Goal: Task Accomplishment & Management: Manage account settings

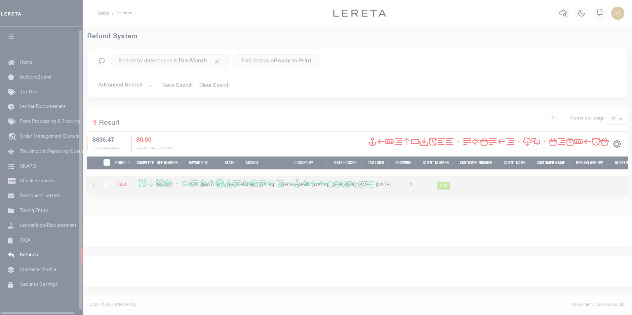
scroll to position [7, 0]
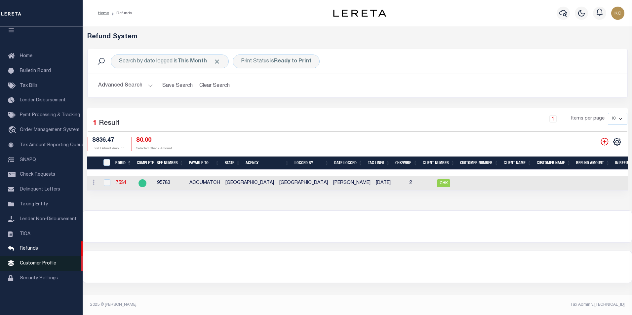
click at [46, 266] on span "Customer Profile" at bounding box center [38, 263] width 36 height 5
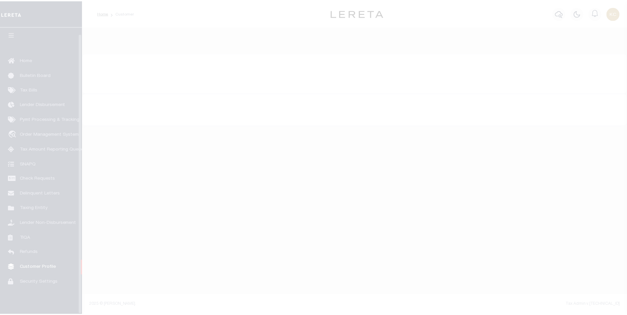
scroll to position [7, 0]
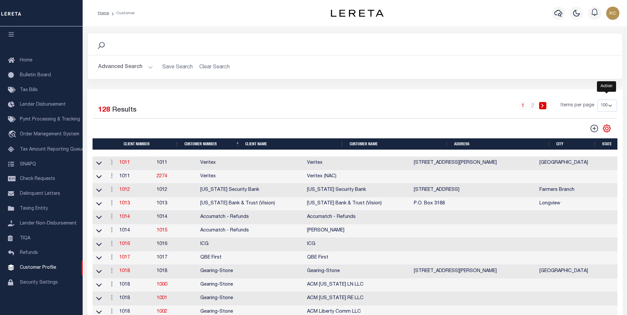
click at [606, 130] on icon "" at bounding box center [606, 128] width 3 height 3
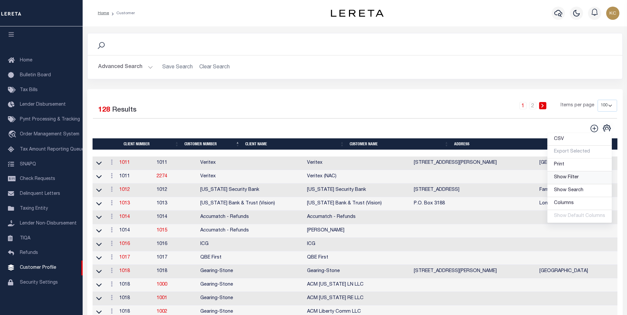
click at [565, 180] on span "Show Filter" at bounding box center [566, 177] width 25 height 5
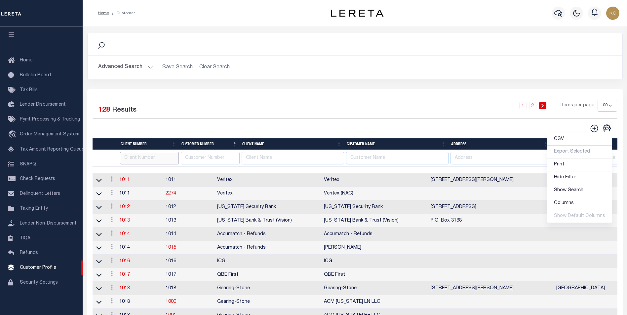
click at [155, 161] on input "text" at bounding box center [149, 158] width 59 height 13
type input "221"
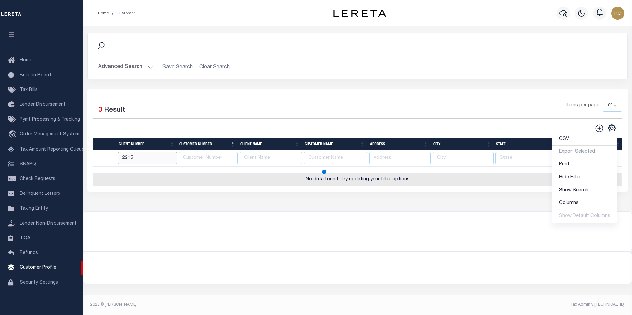
type input "2215"
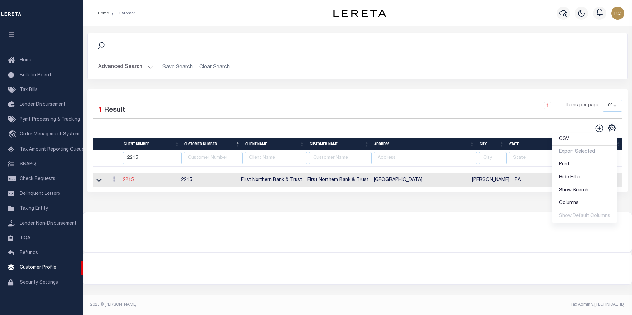
click at [133, 182] on link "2215" at bounding box center [128, 180] width 11 height 5
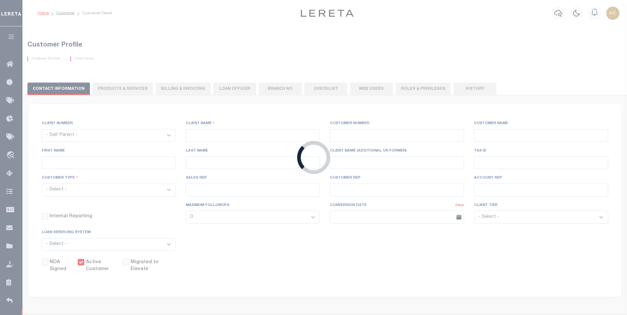
select select
type input "First Northern Bank & Trust"
type input "2215"
type input "First Northern Bank & Trust"
type input "Connie"
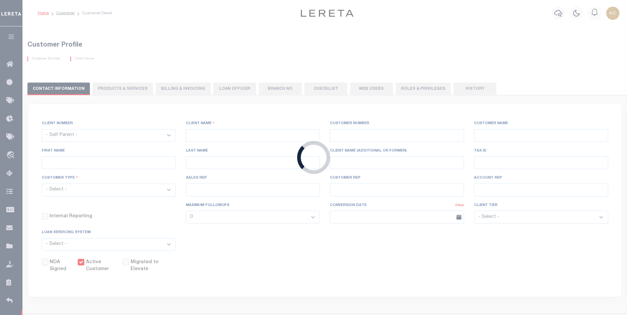
type input "Visnosky"
select select "Mixed Portfolio"
type input "[PERSON_NAME]"
type input "Beth Wiebe"
select select "JHS"
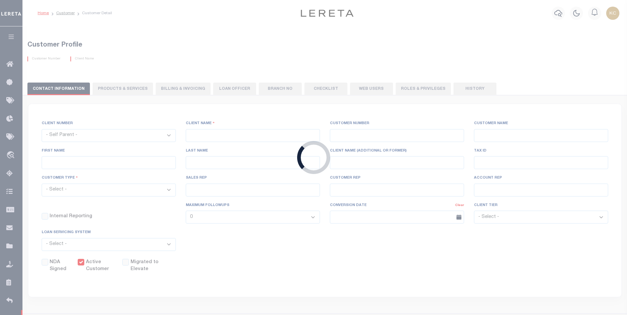
checkbox input "true"
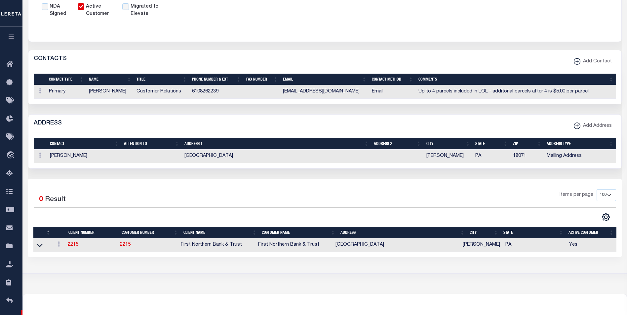
scroll to position [297, 0]
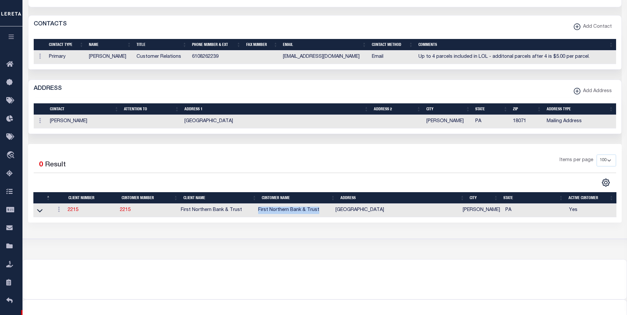
drag, startPoint x: 324, startPoint y: 215, endPoint x: 261, endPoint y: 211, distance: 63.2
click at [261, 211] on td "First Northern Bank & Trust" at bounding box center [293, 211] width 77 height 14
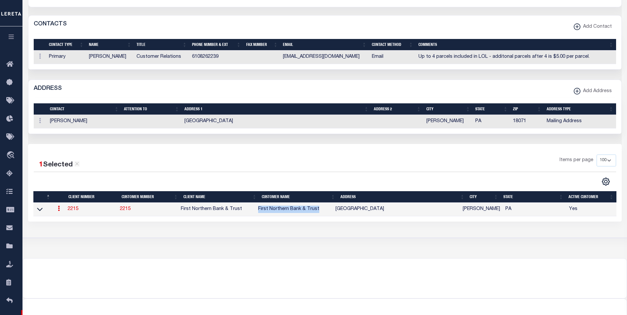
copy td "First Northern Bank & Trust"
drag, startPoint x: 89, startPoint y: 60, endPoint x: 127, endPoint y: 58, distance: 38.4
click at [127, 58] on td "Connie Visnosky" at bounding box center [110, 58] width 48 height 14
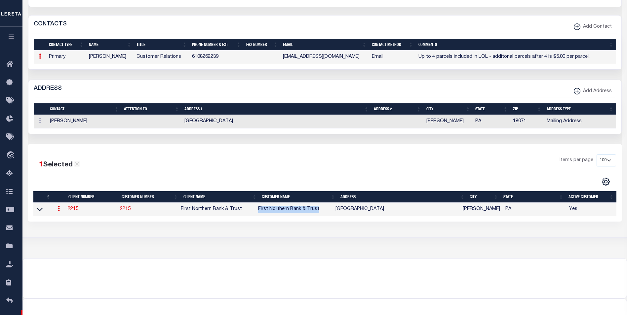
copy td "Connie Visnosky"
drag, startPoint x: 216, startPoint y: 122, endPoint x: 283, endPoint y: 119, distance: 66.8
click at [283, 119] on td "PO Box #217, Fourth Street and Lafayette Ave" at bounding box center [276, 122] width 189 height 14
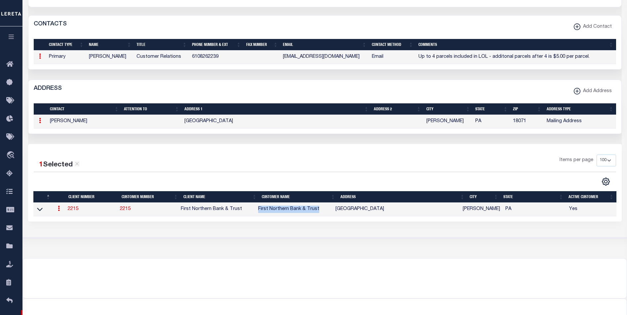
copy td "Fourth Street and Lafayette Ave"
click at [197, 58] on td "6108262239" at bounding box center [216, 58] width 54 height 14
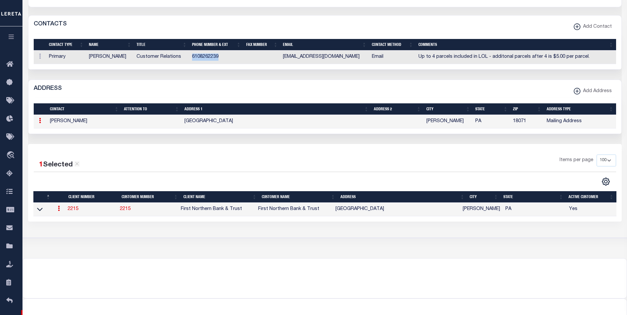
drag, startPoint x: 218, startPoint y: 59, endPoint x: 193, endPoint y: 59, distance: 24.4
click at [193, 59] on td "6108262239" at bounding box center [216, 58] width 54 height 14
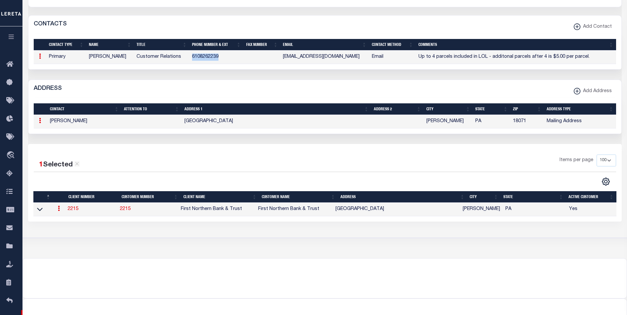
copy td "6108262239"
click at [279, 57] on td at bounding box center [261, 58] width 37 height 14
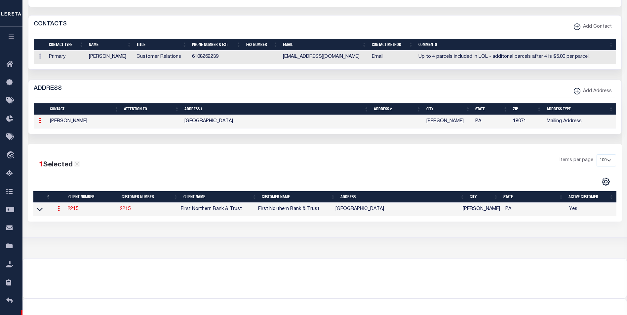
drag, startPoint x: 284, startPoint y: 58, endPoint x: 352, endPoint y: 54, distance: 68.8
click at [352, 54] on td "cvisnosky@1stnorthernbank.com" at bounding box center [324, 58] width 89 height 14
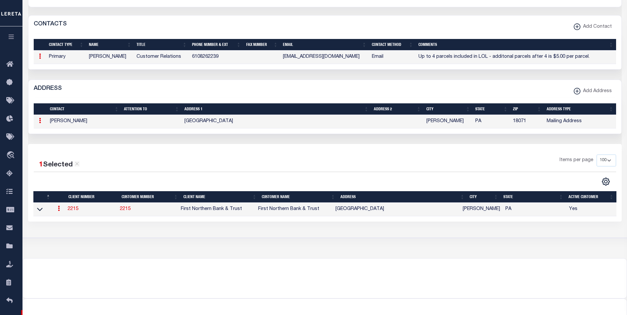
copy td "cvisnosky@1stnorthernbank.com"
click at [15, 35] on icon "button" at bounding box center [12, 37] width 8 height 6
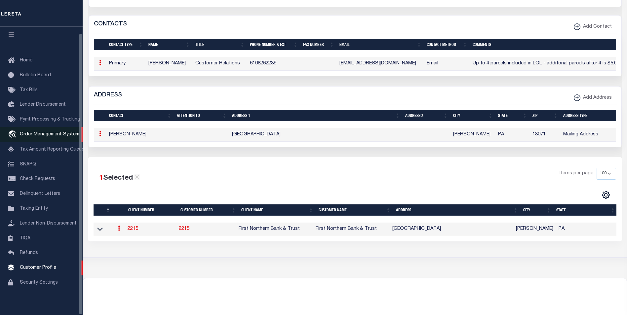
scroll to position [7, 0]
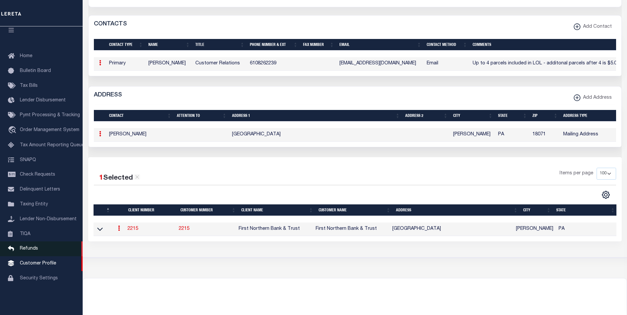
click at [37, 251] on span "Refunds" at bounding box center [29, 248] width 18 height 5
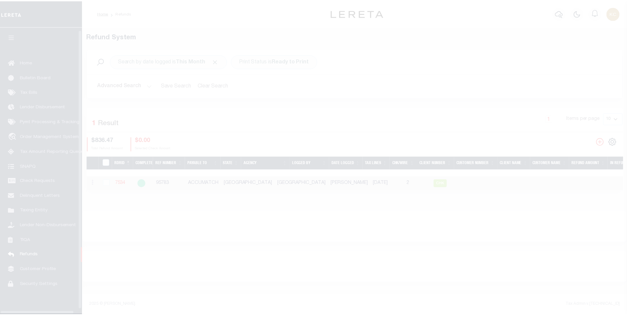
scroll to position [7, 0]
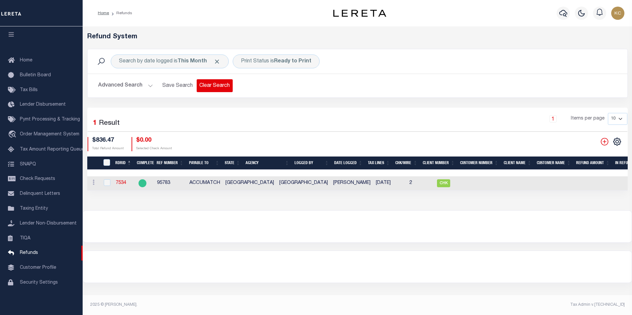
click at [202, 84] on button "Clear Search" at bounding box center [215, 85] width 36 height 13
click at [104, 61] on icon at bounding box center [101, 61] width 9 height 9
click at [103, 61] on icon at bounding box center [101, 61] width 9 height 9
click at [101, 61] on icon at bounding box center [101, 61] width 9 height 9
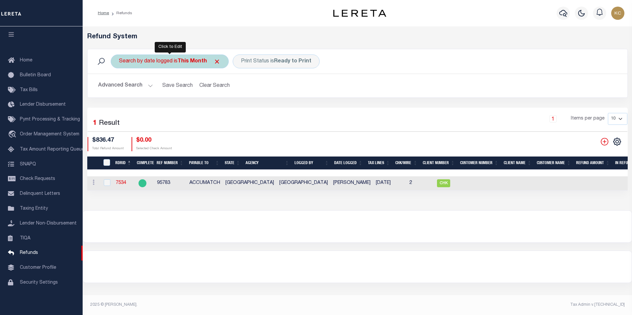
click at [183, 61] on b "This Month" at bounding box center [191, 61] width 29 height 5
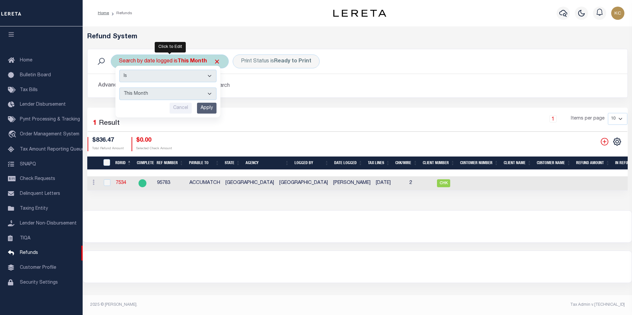
click at [162, 93] on select "This Month Last Month Last Three Months This Year Last Year" at bounding box center [167, 94] width 97 height 13
select select "Last Three Months"
click at [119, 88] on select "This Month Last Month Last Three Months This Year Last Year" at bounding box center [167, 94] width 97 height 13
click at [202, 108] on input "Apply" at bounding box center [206, 108] width 19 height 11
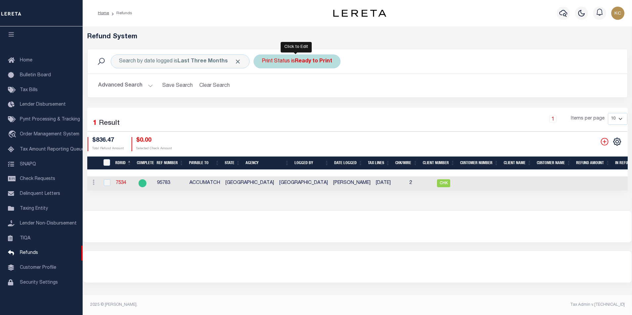
click at [293, 64] on div "Print Status is Ready to Print" at bounding box center [296, 62] width 87 height 14
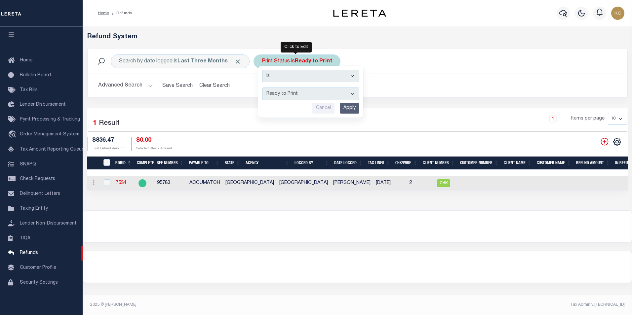
click at [284, 94] on select "--ALL-- Ready to Write Ready to Print Printed" at bounding box center [310, 94] width 97 height 13
select select "All"
click at [262, 88] on select "--ALL-- Ready to Write Ready to Print Printed" at bounding box center [310, 94] width 97 height 13
click at [344, 108] on input "Apply" at bounding box center [349, 108] width 19 height 11
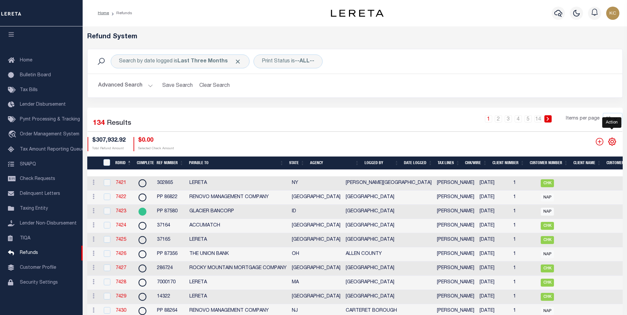
click at [611, 146] on icon "" at bounding box center [612, 141] width 9 height 9
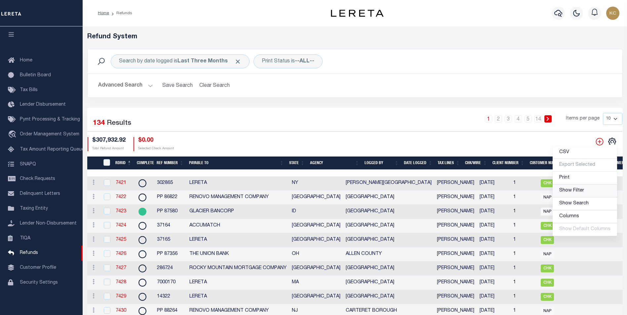
click at [577, 190] on span "Show Filter" at bounding box center [571, 190] width 25 height 5
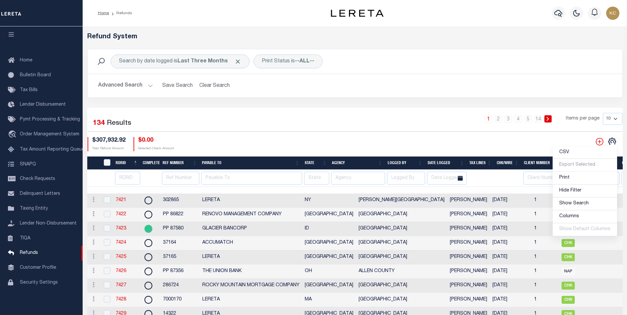
click at [189, 149] on div "$307,932.92 Total Refund Amount $0.00 Selected Check Amount" at bounding box center [221, 144] width 267 height 14
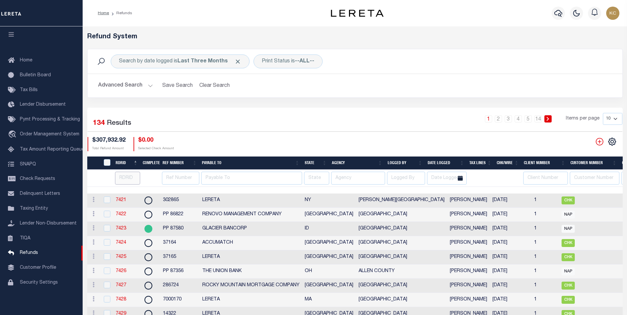
click at [128, 181] on input "number" at bounding box center [127, 178] width 25 height 13
click at [170, 180] on input "text" at bounding box center [180, 178] width 37 height 13
type input "87350"
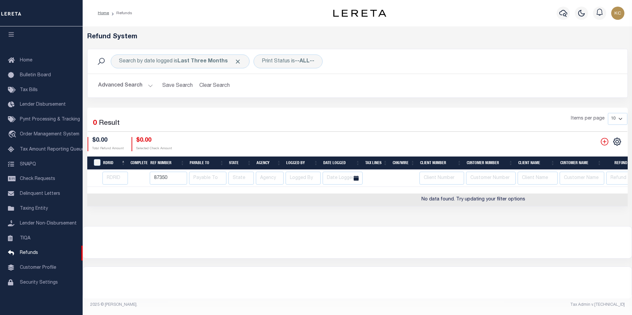
click at [156, 178] on input "87350" at bounding box center [168, 178] width 37 height 13
click at [153, 177] on input "87350" at bounding box center [168, 178] width 37 height 13
type input "PP 87350"
click at [248, 128] on div "Items per page 10 25 50 100" at bounding box center [426, 121] width 402 height 17
click at [168, 177] on input "PP 87350" at bounding box center [168, 178] width 37 height 13
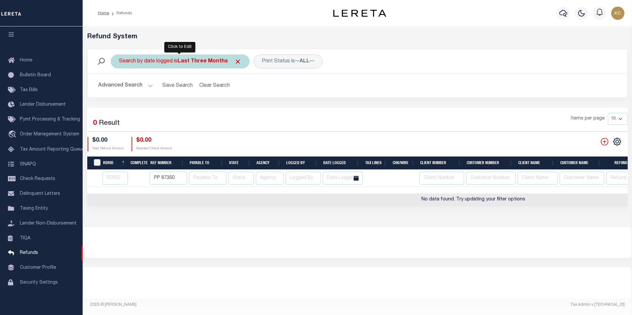
click at [207, 62] on b "Last Three Months" at bounding box center [202, 61] width 50 height 5
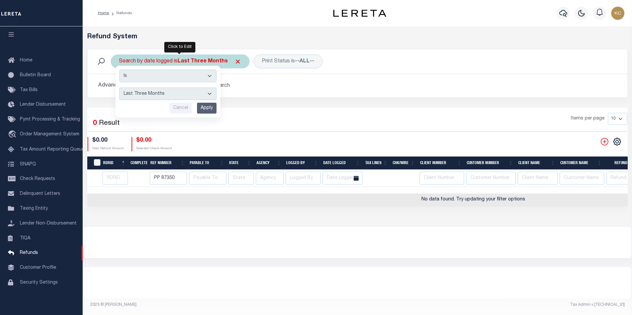
click at [151, 93] on select "This Month Last Month Last Three Months This Year Last Year" at bounding box center [167, 94] width 97 height 13
select select "This Year"
click at [119, 88] on select "This Month Last Month Last Three Months This Year Last Year" at bounding box center [167, 94] width 97 height 13
click at [200, 107] on input "Apply" at bounding box center [206, 108] width 19 height 11
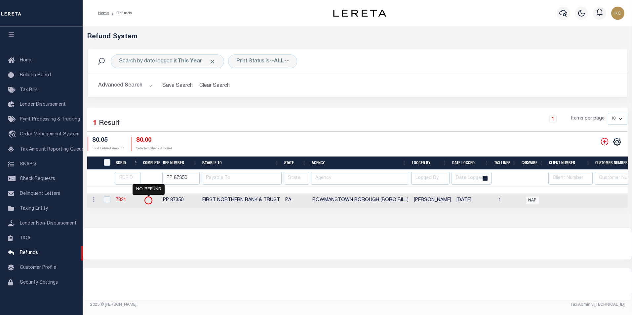
click at [149, 201] on icon at bounding box center [148, 200] width 9 height 9
checkbox input "true"
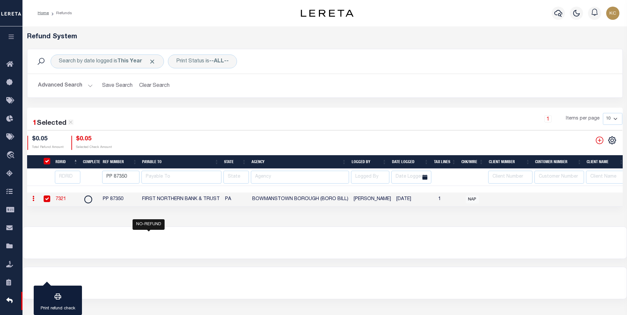
click at [60, 199] on link "7321" at bounding box center [61, 199] width 11 height 5
type input "PP 87350"
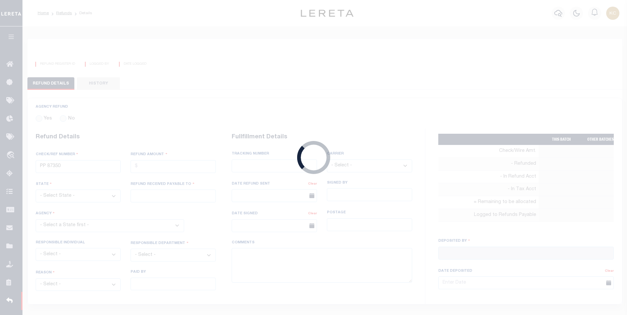
radio input "true"
type input "$0.05"
select select "PA"
type input "FIRST NORTHERN BANK & TRUST"
select select
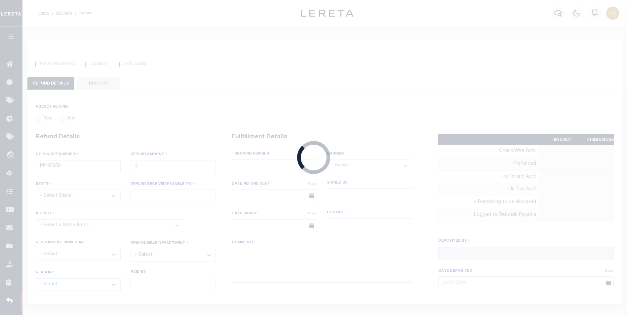
select select "[PERSON_NAME]"
select select "OTH"
select select "OVP"
type textarea "THIS IS FROM THE RFR REPORT"
type input "[PERSON_NAME]"
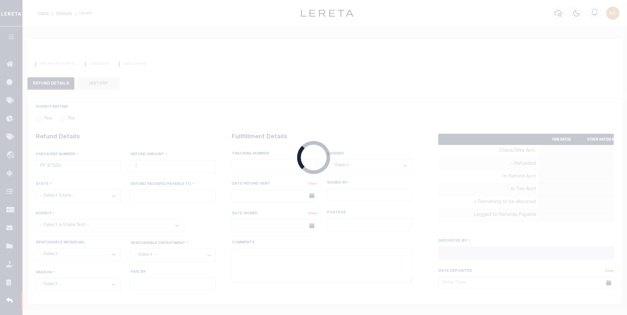
type input "07/02/2025"
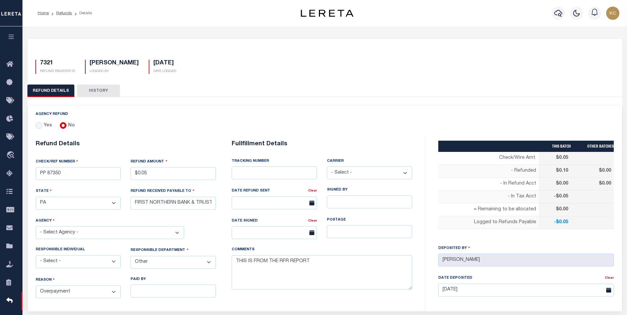
select select "4202503005"
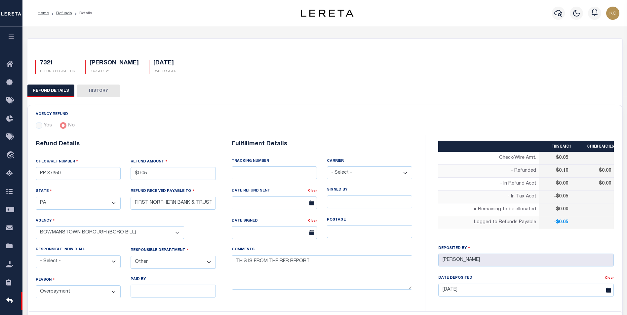
click at [250, 165] on div "TRACKING NUMBER" at bounding box center [274, 163] width 85 height 8
click at [251, 168] on input "text" at bounding box center [274, 173] width 85 height 13
type input "884935982730"
click at [347, 176] on select "- Select - Fedex USPS" at bounding box center [369, 173] width 85 height 13
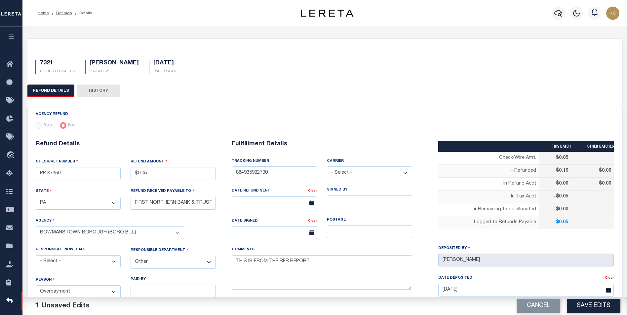
select select "FDX"
click at [327, 167] on select "- Select - Fedex USPS" at bounding box center [369, 173] width 85 height 13
click at [255, 203] on input "text" at bounding box center [274, 203] width 85 height 13
click at [255, 249] on span "6" at bounding box center [253, 253] width 13 height 13
type input "10/06/2025"
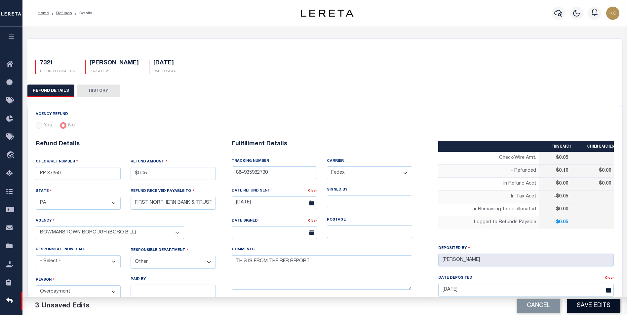
click at [596, 305] on button "Save Edits" at bounding box center [594, 306] width 54 height 14
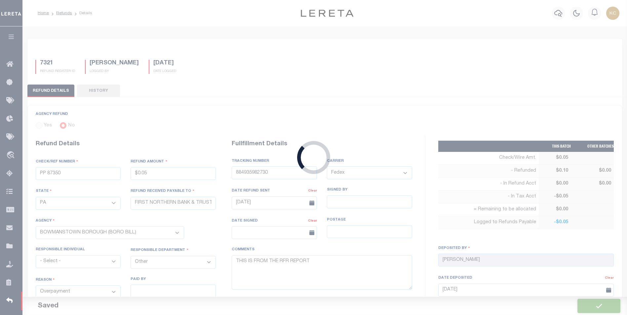
type input "$0.05"
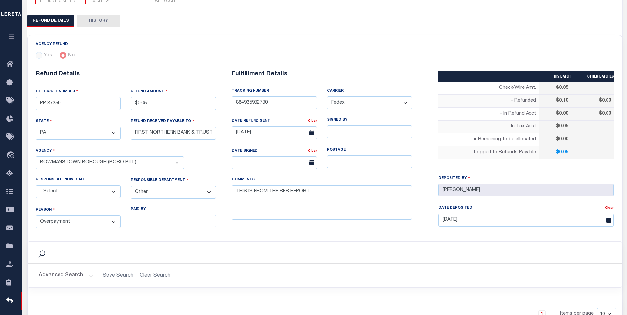
scroll to position [33, 0]
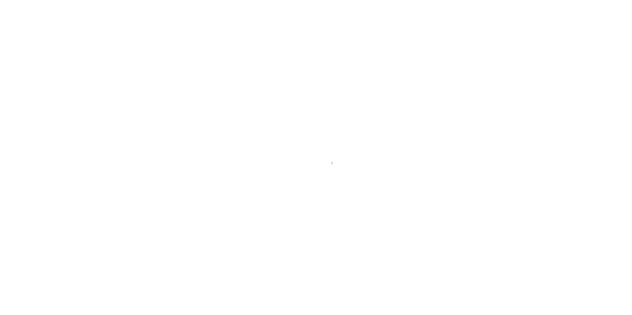
scroll to position [7, 0]
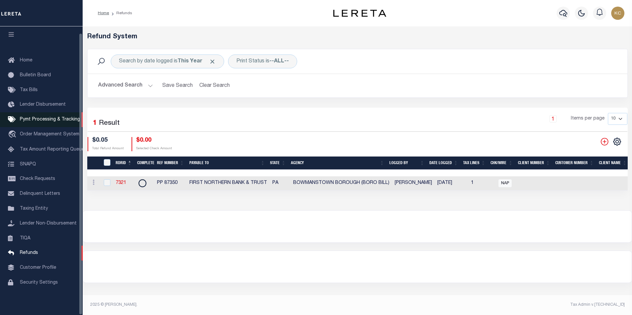
click at [34, 117] on span "Pymt Processing & Tracking" at bounding box center [50, 119] width 60 height 5
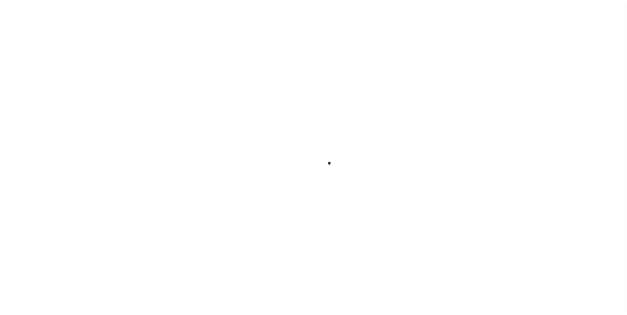
scroll to position [7, 0]
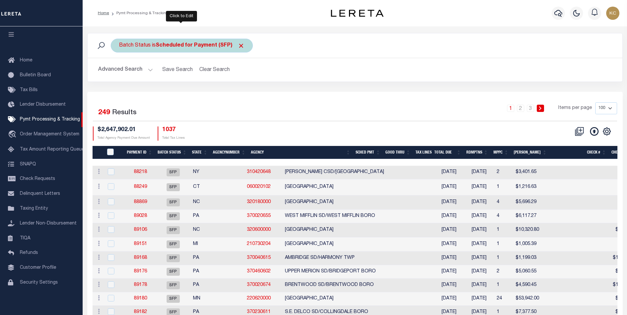
click at [158, 45] on b "Scheduled for Payment (SFP)" at bounding box center [200, 45] width 89 height 5
select select "SFP"
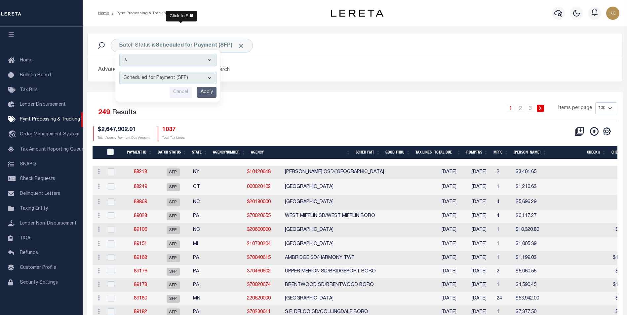
click at [289, 54] on div "Batch Status is Scheduled for Payment (SFP) Is Contains Awaiting Funds (AWF) Cl…" at bounding box center [355, 45] width 535 height 24
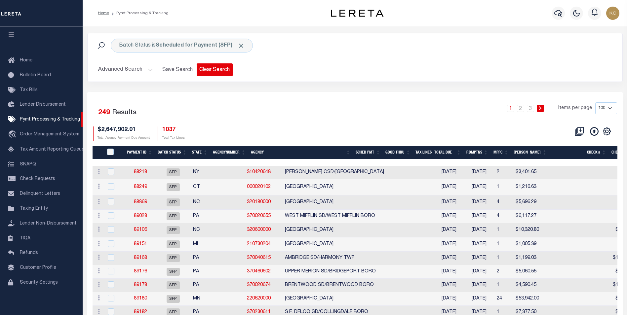
click at [219, 69] on button "Clear Search" at bounding box center [215, 69] width 36 height 13
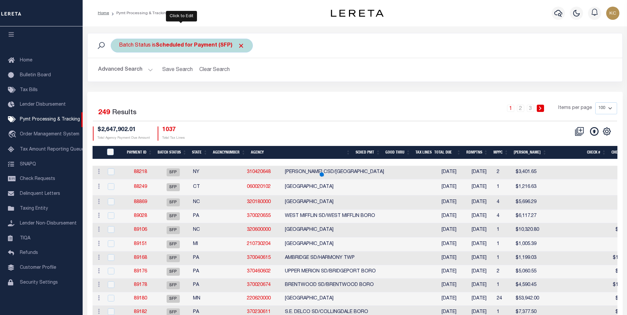
click at [170, 45] on b "Scheduled for Payment (SFP)" at bounding box center [200, 45] width 89 height 5
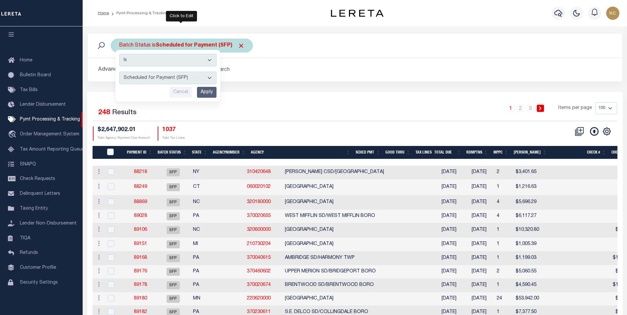
click at [160, 79] on select "Awaiting Funds (AWF) Cleared and Complete (CAC) New Check Needed (NCN) Payment …" at bounding box center [167, 78] width 97 height 13
select select "RFD"
click at [119, 72] on select "Awaiting Funds (AWF) Cleared and Complete (CAC) New Check Needed (NCN) Payment …" at bounding box center [167, 78] width 97 height 13
click at [209, 93] on input "Apply" at bounding box center [206, 92] width 19 height 11
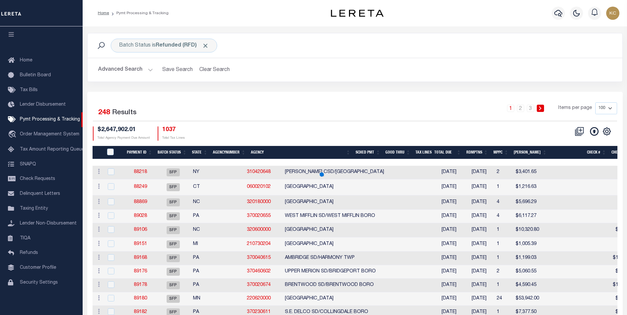
select select
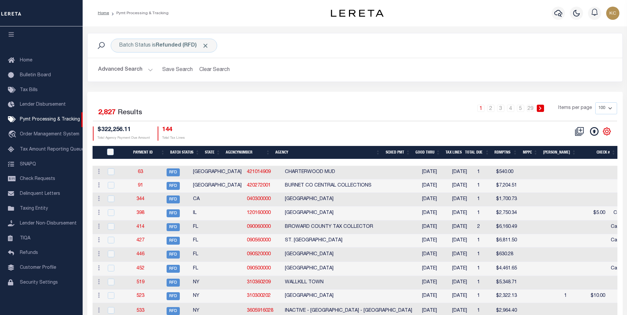
click at [610, 133] on icon at bounding box center [606, 131] width 9 height 9
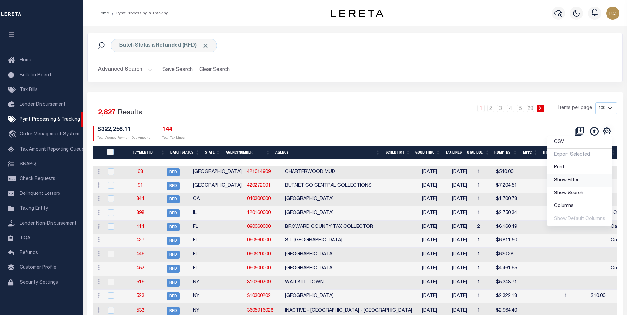
click at [566, 182] on span "Show Filter" at bounding box center [566, 180] width 25 height 5
select select
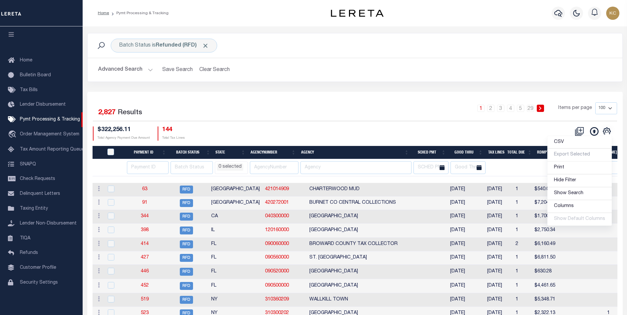
click at [319, 131] on div "$322,256.11 Total Agency Payment Due Amount 144 Total Tax Lines" at bounding box center [224, 134] width 262 height 14
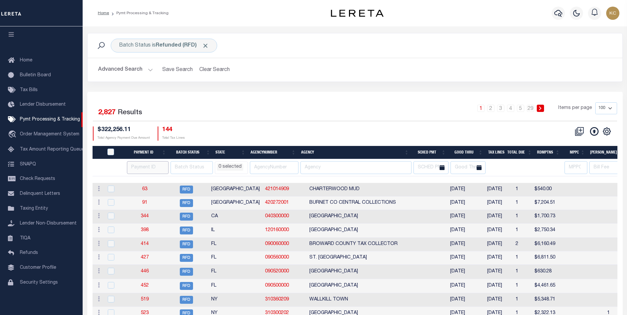
click at [143, 169] on input "number" at bounding box center [148, 167] width 42 height 13
type input "87350"
select select
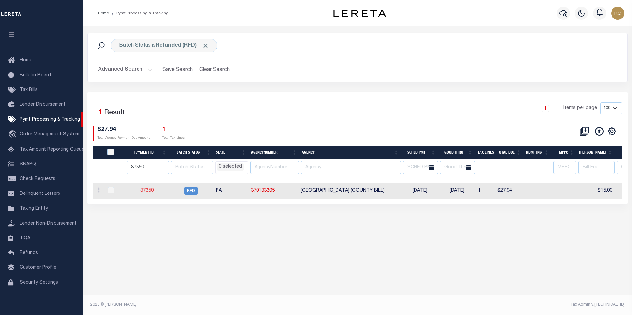
click at [148, 190] on link "87350" at bounding box center [146, 190] width 13 height 5
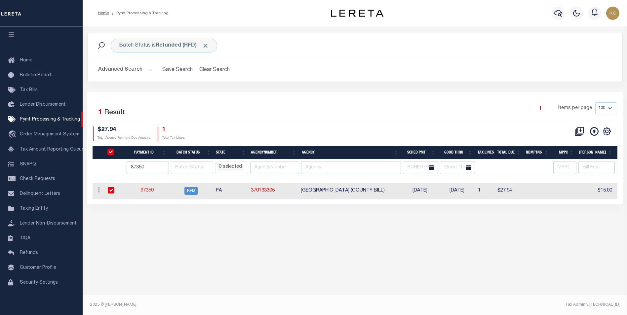
select select "RFD"
type input "07/01/2025"
type input "$0.05"
select select "[PERSON_NAME]"
checkbox input "true"
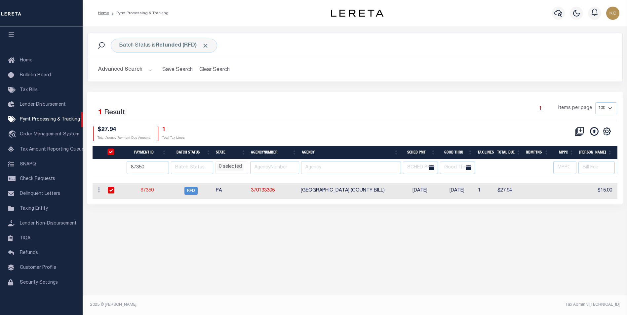
select select
type input "N"
radio input "true"
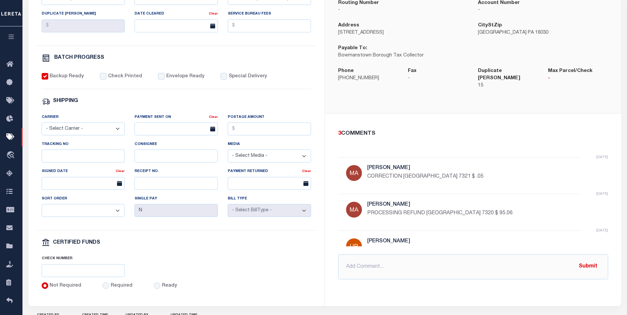
scroll to position [198, 0]
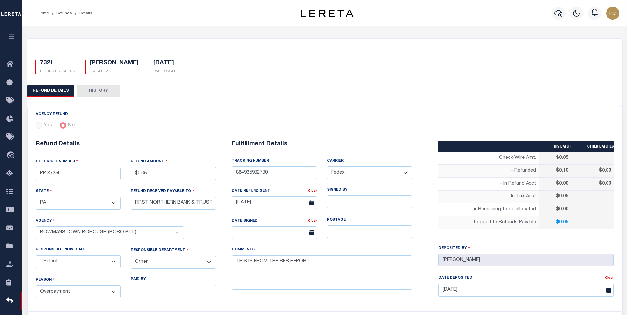
select select "PA"
select select "[PERSON_NAME]"
select select "OTH"
select select "OVP"
select select "FDX"
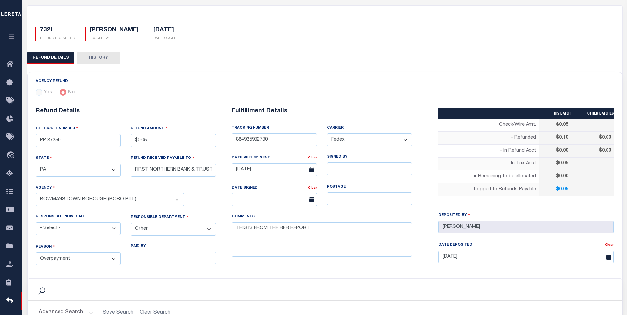
scroll to position [33, 0]
click at [9, 38] on icon "button" at bounding box center [12, 37] width 8 height 6
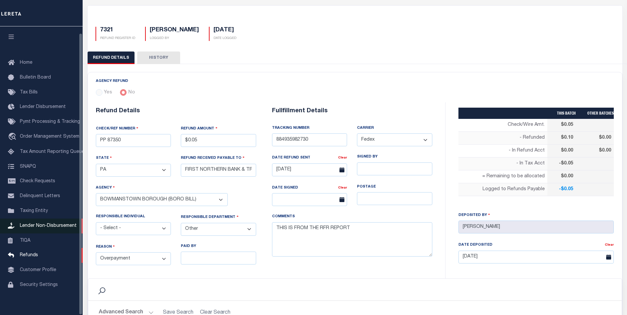
scroll to position [7, 0]
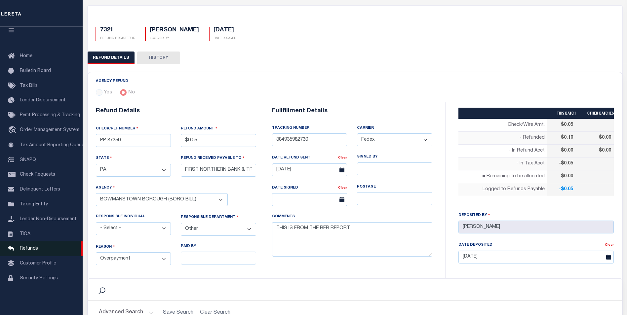
click at [32, 251] on span "Refunds" at bounding box center [29, 248] width 18 height 5
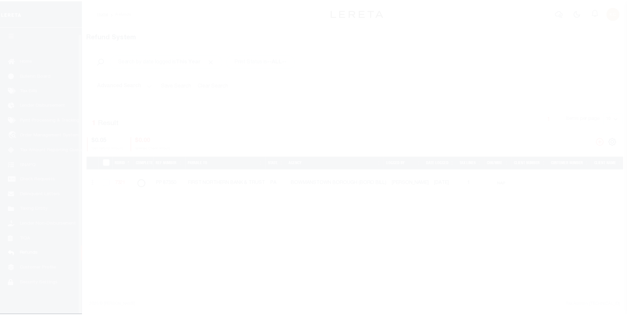
scroll to position [7, 0]
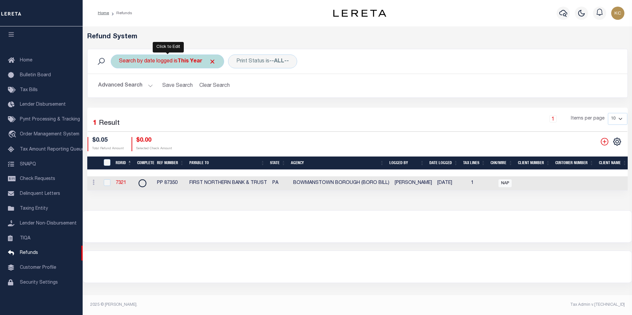
click at [181, 64] on div "Search by date logged is This Year" at bounding box center [167, 62] width 113 height 14
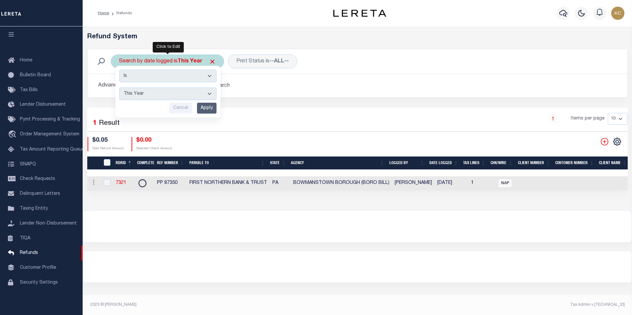
click at [136, 97] on select "This Month Last Month Last Three Months This Year Last Year" at bounding box center [167, 94] width 97 height 13
select select "Last Three Months"
click at [119, 88] on select "This Month Last Month Last Three Months This Year Last Year" at bounding box center [167, 94] width 97 height 13
click at [186, 106] on input "Cancel" at bounding box center [180, 108] width 22 height 11
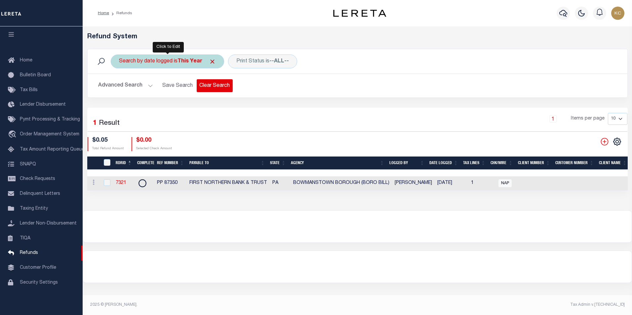
click at [210, 86] on button "Clear Search" at bounding box center [215, 85] width 36 height 13
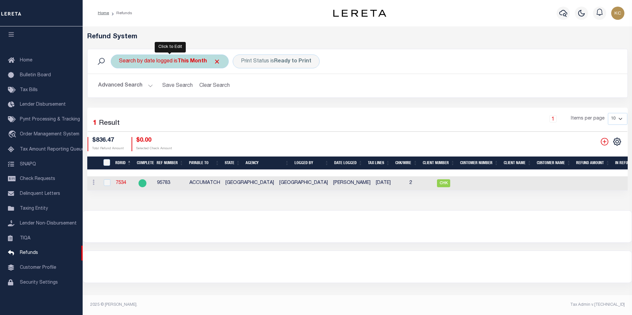
click at [185, 60] on b "This Month" at bounding box center [191, 61] width 29 height 5
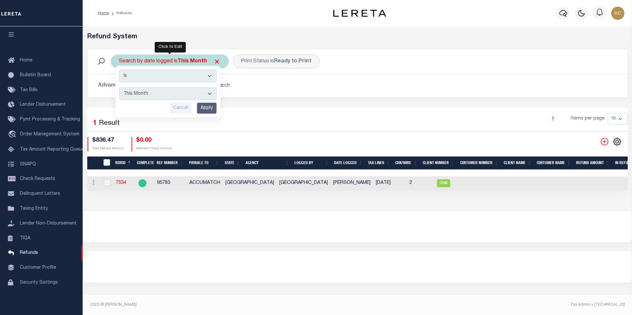
click at [143, 95] on select "This Month Last Month Last Three Months This Year Last Year" at bounding box center [167, 94] width 97 height 13
select select "This Year"
click at [119, 88] on select "This Month Last Month Last Three Months This Year Last Year" at bounding box center [167, 94] width 97 height 13
click at [153, 94] on select "This Month Last Month Last Three Months This Year Last Year" at bounding box center [167, 94] width 97 height 13
click at [130, 65] on div "Search by date logged is This Month Is Contains This Month Last Month Last Thre…" at bounding box center [170, 62] width 118 height 14
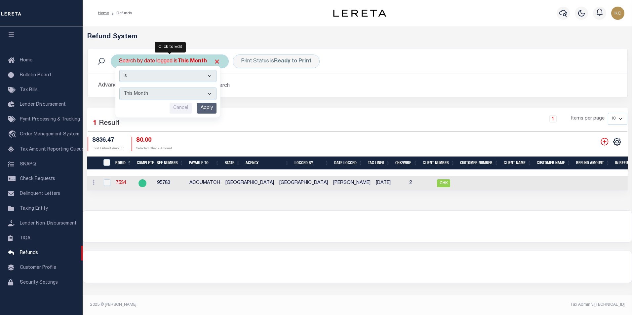
click at [147, 90] on select "This Month Last Month Last Three Months This Year Last Year" at bounding box center [167, 94] width 97 height 13
select select "This Year"
click at [119, 88] on select "This Month Last Month Last Three Months This Year Last Year" at bounding box center [167, 94] width 97 height 13
click at [201, 107] on input "Apply" at bounding box center [206, 108] width 19 height 11
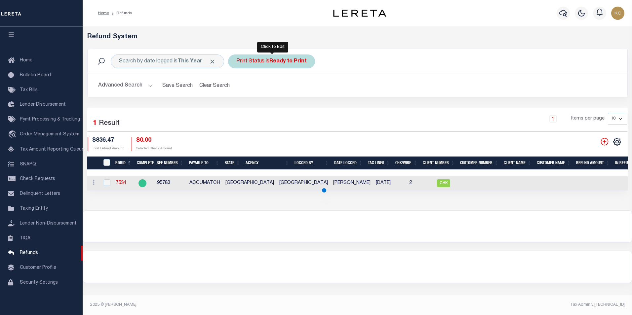
click at [255, 64] on div "Print Status is Ready to Print" at bounding box center [271, 62] width 87 height 14
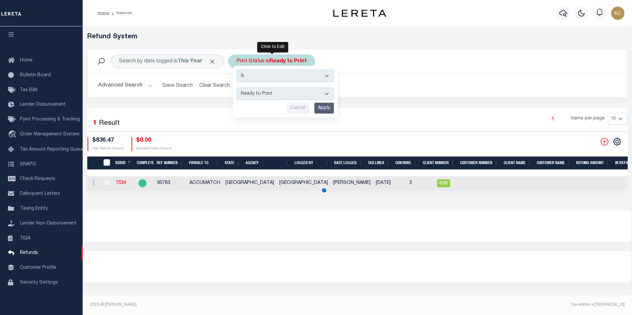
click at [252, 91] on select "--ALL-- Ready to Write Ready to Print Printed" at bounding box center [285, 94] width 97 height 13
select select "All"
click at [237, 88] on select "--ALL-- Ready to Write Ready to Print Printed" at bounding box center [285, 94] width 97 height 13
click at [320, 110] on input "Apply" at bounding box center [323, 108] width 19 height 11
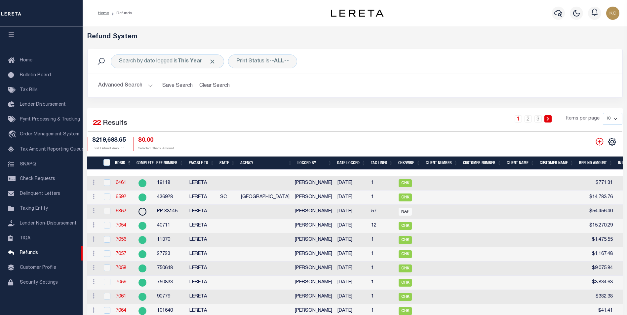
click at [102, 60] on icon at bounding box center [101, 61] width 9 height 9
click at [421, 83] on h2 "Advanced Search Save Search Clear Search RefundGridWrapper_dynamictable_____Def…" at bounding box center [355, 85] width 524 height 13
click at [359, 62] on div "Search by date logged is This Year Print Status is --ALL-- Search" at bounding box center [355, 62] width 524 height 14
click at [610, 144] on icon "" at bounding box center [612, 141] width 9 height 9
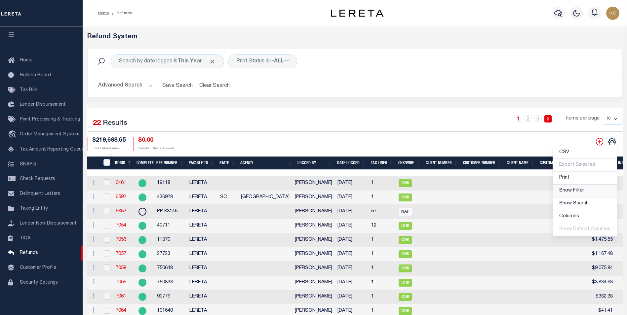
click at [574, 189] on span "Show Filter" at bounding box center [571, 190] width 25 height 5
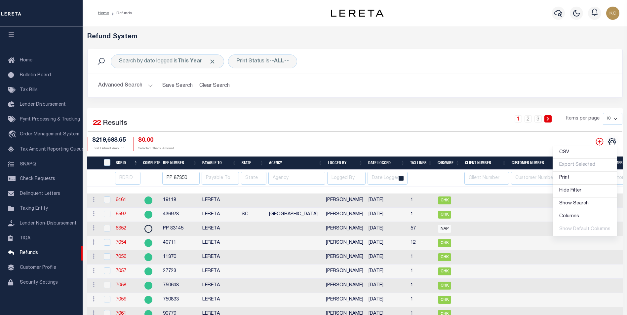
click at [343, 135] on div "Selected 22 Results 1 2 3 Items per page 10 25 50 100 $219,688.65 Total Refund …" at bounding box center [354, 132] width 545 height 38
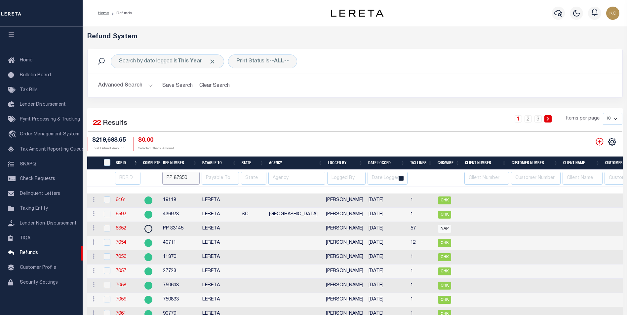
drag, startPoint x: 189, startPoint y: 177, endPoint x: 165, endPoint y: 175, distance: 23.9
click at [165, 175] on input "PP 87350" at bounding box center [180, 178] width 37 height 13
click at [46, 117] on span "Pymt Processing & Tracking" at bounding box center [50, 119] width 60 height 5
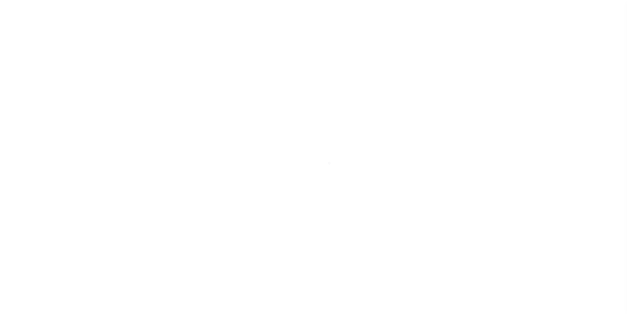
scroll to position [7, 0]
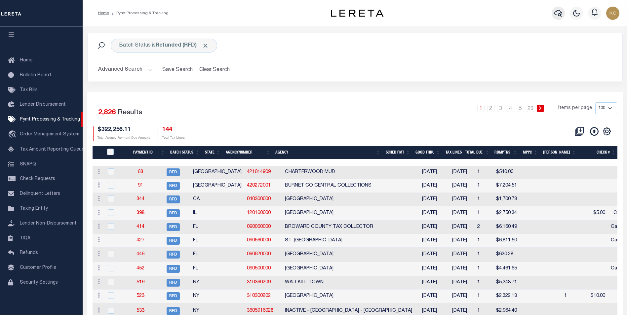
click at [561, 14] on icon "button" at bounding box center [558, 13] width 8 height 8
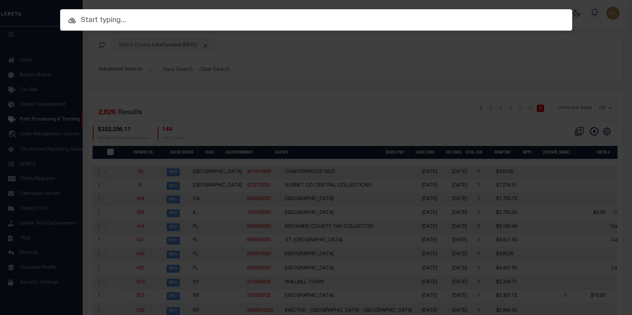
click at [110, 18] on input "text" at bounding box center [316, 21] width 512 height 12
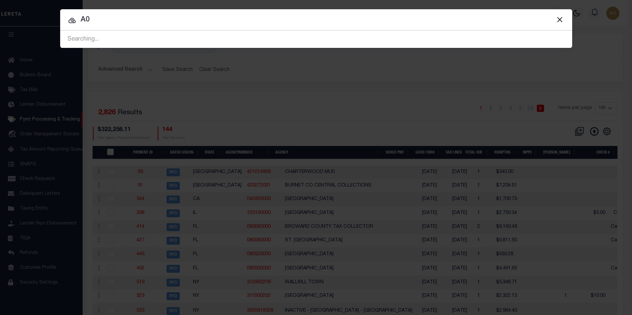
type input "A"
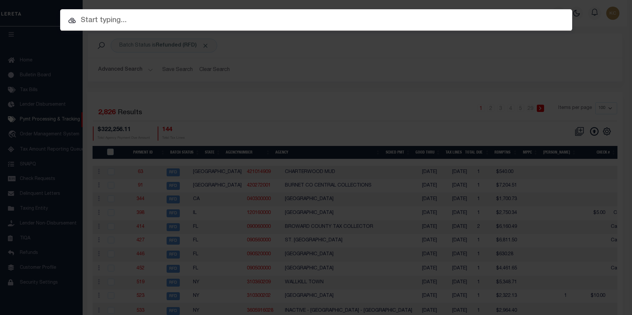
click at [333, 81] on div "Include Loans TBM Customers Borrowers Payments (Lender Non-Disb) Payments (Lend…" at bounding box center [316, 157] width 632 height 315
drag, startPoint x: 213, startPoint y: 80, endPoint x: 255, endPoint y: 70, distance: 43.1
click at [213, 80] on div "Include Loans TBM Customers Borrowers Payments (Lender Non-Disb) Payments (Lend…" at bounding box center [316, 157] width 632 height 315
click at [251, 150] on div "Include Loans TBM Customers Borrowers Payments (Lender Non-Disb) Payments (Lend…" at bounding box center [316, 157] width 632 height 315
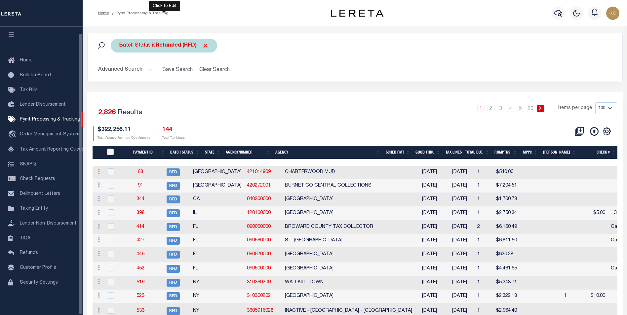
click at [142, 46] on div "Batch Status is Refunded (RFD)" at bounding box center [164, 46] width 106 height 14
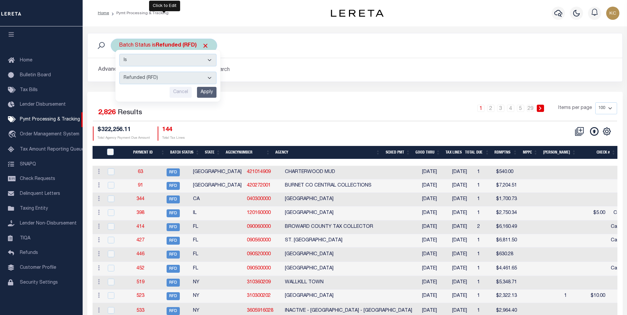
click at [140, 80] on select "Awaiting Funds (AWF) Cleared and Complete (CAC) New Check Needed (NCN) Payment …" at bounding box center [167, 78] width 97 height 13
select select "RFL"
click at [119, 72] on select "Awaiting Funds (AWF) Cleared and Complete (CAC) New Check Needed (NCN) Payment …" at bounding box center [167, 78] width 97 height 13
click at [212, 91] on input "Apply" at bounding box center [206, 92] width 19 height 11
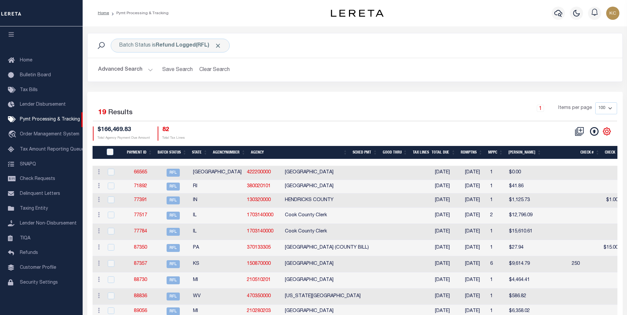
click at [610, 132] on icon at bounding box center [606, 131] width 9 height 9
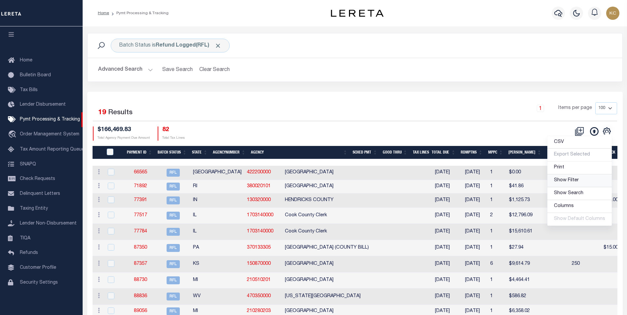
click at [576, 178] on span "Show Filter" at bounding box center [566, 180] width 25 height 5
select select
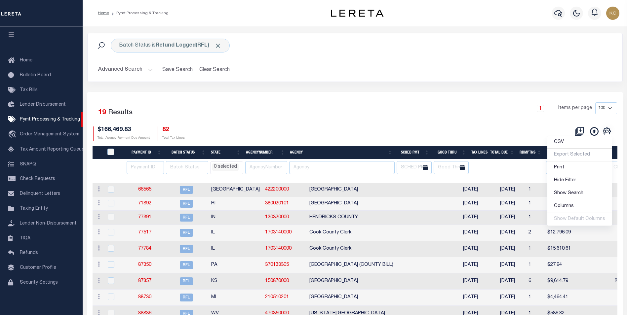
click at [372, 96] on div "Selected 19 Results 1 Items per page 100 200 500 1000 $166,469.83" at bounding box center [354, 287] width 535 height 390
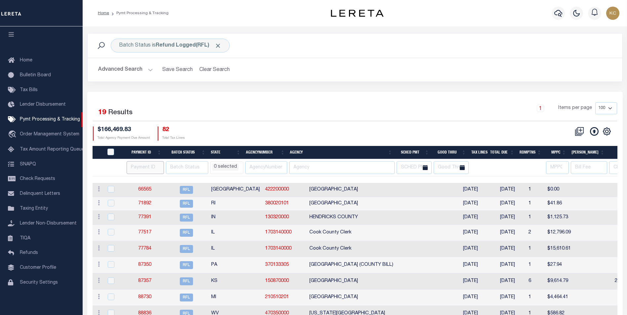
click at [143, 168] on input "number" at bounding box center [145, 167] width 37 height 13
type input "87350"
select select
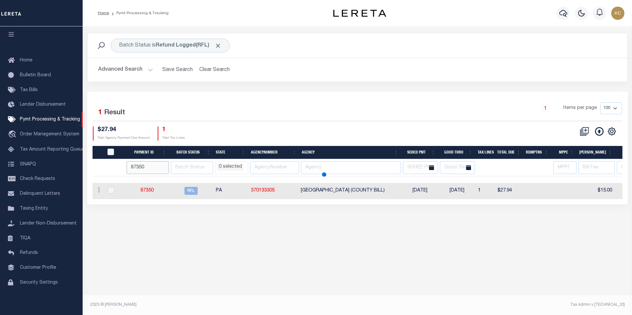
select select
click at [146, 190] on link "87350" at bounding box center [146, 190] width 13 height 5
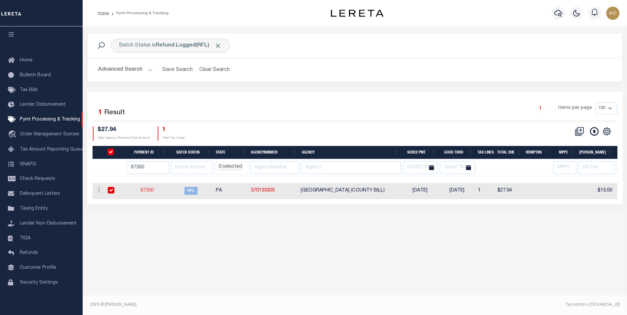
select select "RFL"
type input "07/01/2025"
type input "$0.05"
select select "[PERSON_NAME]"
checkbox input "true"
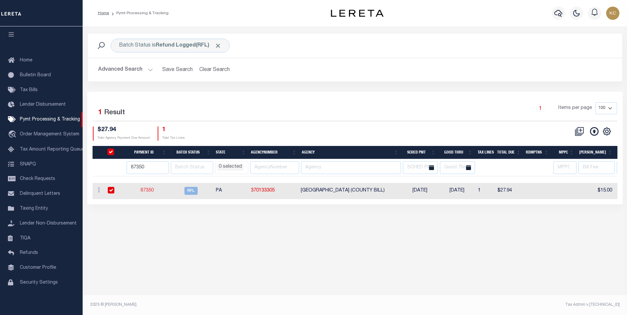
select select
type input "N"
radio input "true"
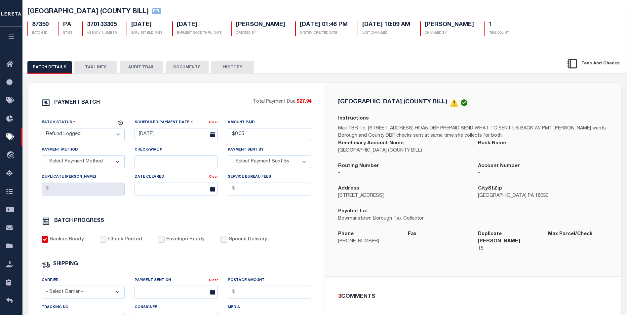
scroll to position [33, 0]
click at [188, 70] on button "DOCUMENTS" at bounding box center [187, 67] width 43 height 13
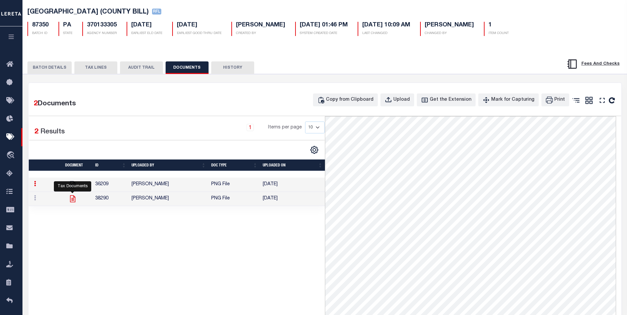
click at [72, 202] on icon at bounding box center [72, 198] width 5 height 7
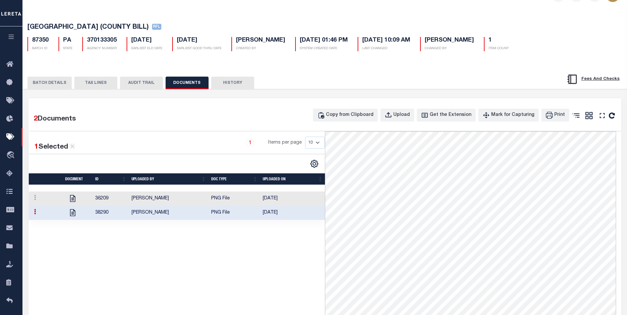
scroll to position [0, 0]
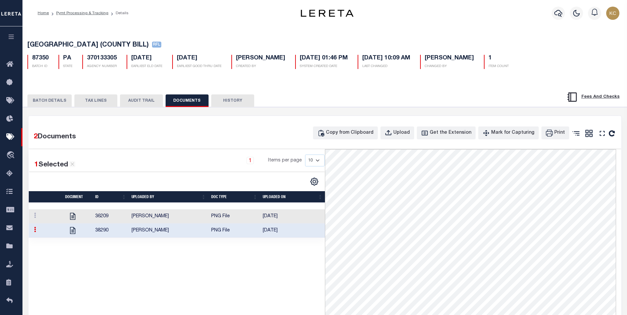
click at [53, 96] on button "BATCH DETAILS" at bounding box center [49, 100] width 44 height 13
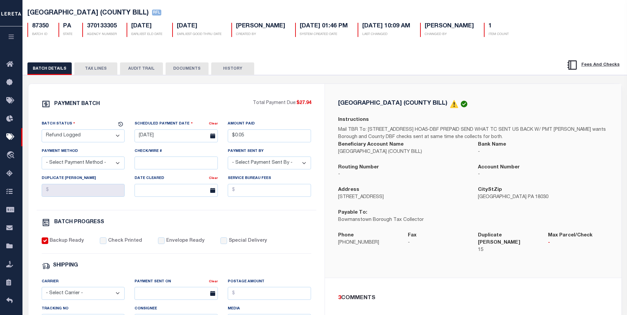
scroll to position [33, 0]
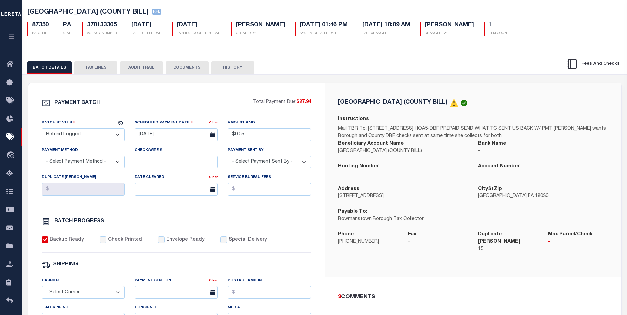
click at [94, 72] on button "TAX LINES" at bounding box center [95, 67] width 43 height 13
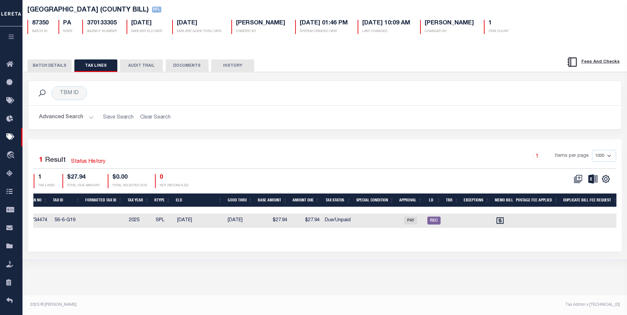
scroll to position [0, 454]
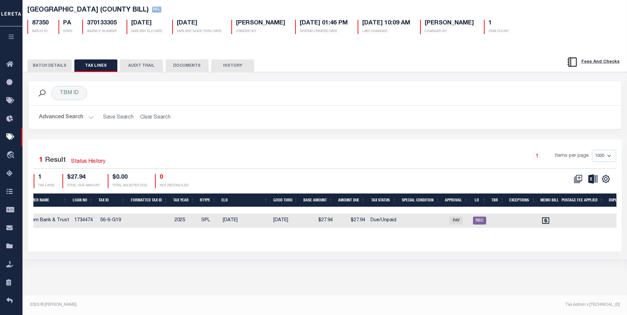
click at [42, 63] on button "BATCH DETAILS" at bounding box center [49, 65] width 44 height 13
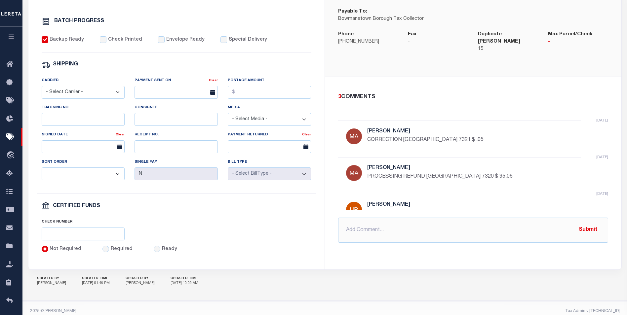
scroll to position [21, 0]
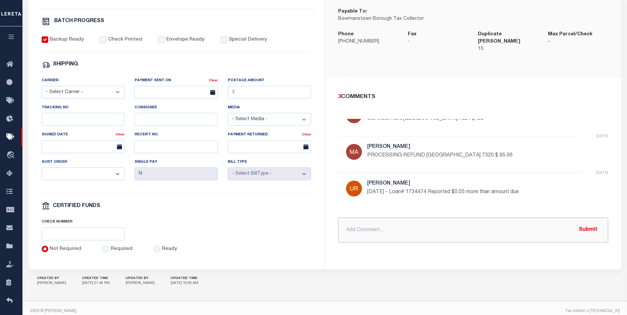
click at [376, 222] on input "text" at bounding box center [473, 230] width 270 height 25
type input "FEDEX# 8849 3598 2730 ACCUMATCH CHK# 8703 $0.05"
click at [588, 224] on button "Submit" at bounding box center [587, 230] width 27 height 14
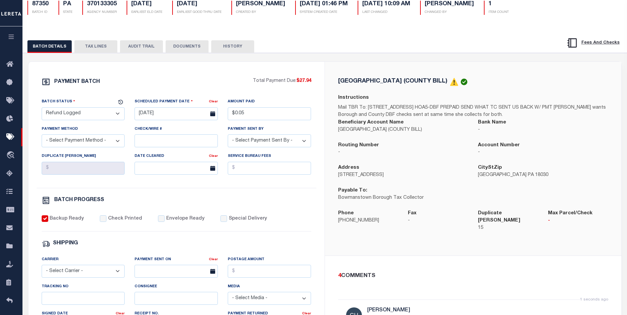
scroll to position [2, 0]
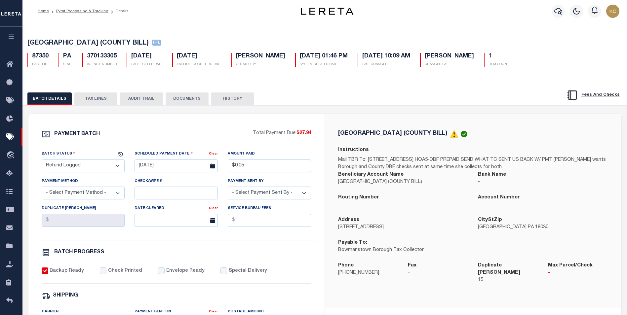
click at [78, 168] on select "- Select Status - Scheduled for Payment Ready For Payment Payment Sent Cleared …" at bounding box center [83, 166] width 83 height 13
select select "RFD"
click at [42, 161] on select "- Select Status - Scheduled for Payment Ready For Payment Payment Sent Cleared …" at bounding box center [83, 166] width 83 height 13
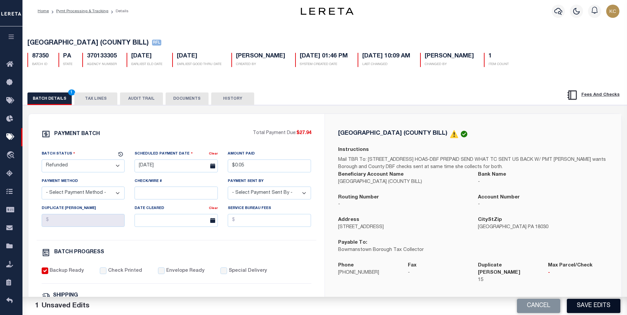
click at [595, 311] on button "Save Edits" at bounding box center [594, 306] width 54 height 14
select select
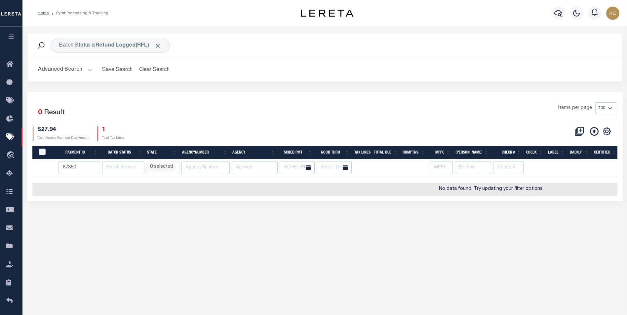
click at [17, 38] on button "button" at bounding box center [11, 37] width 22 height 22
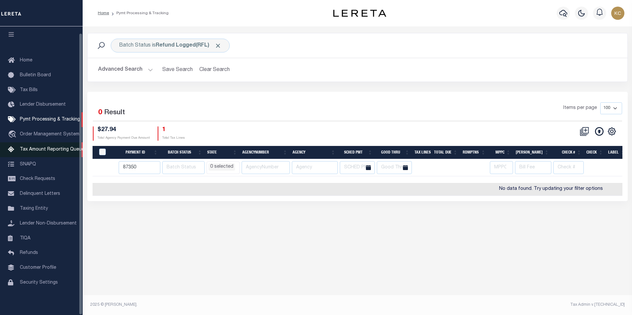
scroll to position [7, 0]
click at [28, 252] on span "Refunds" at bounding box center [29, 253] width 18 height 5
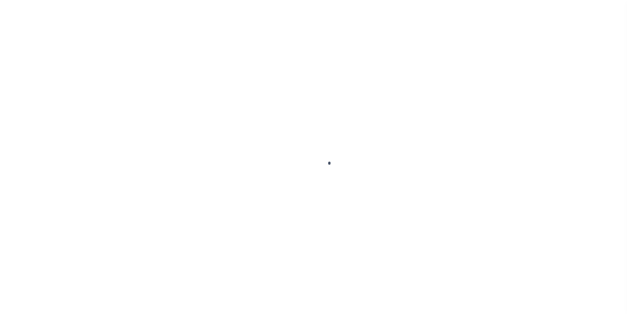
scroll to position [7, 0]
